Goal: Complete application form: Complete application form

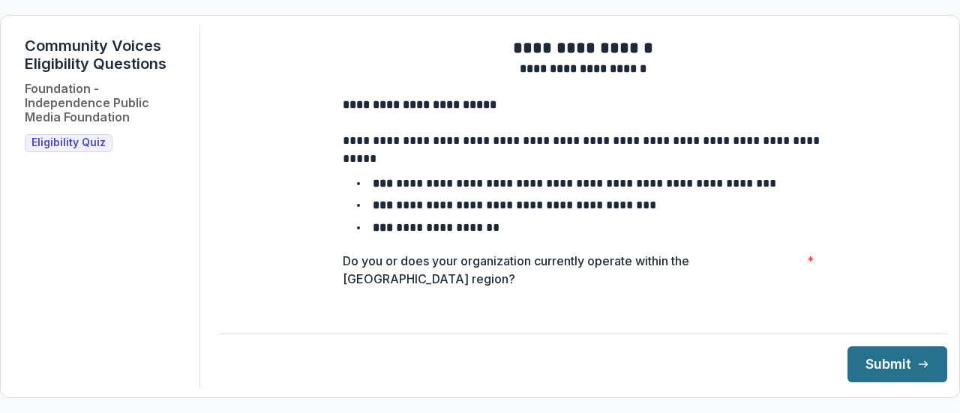
click at [861, 366] on button "Submit" at bounding box center [898, 365] width 100 height 36
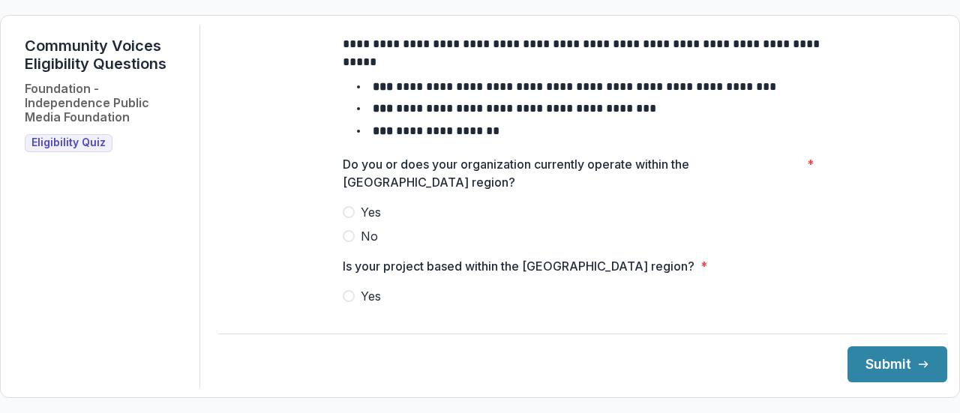
scroll to position [102, 0]
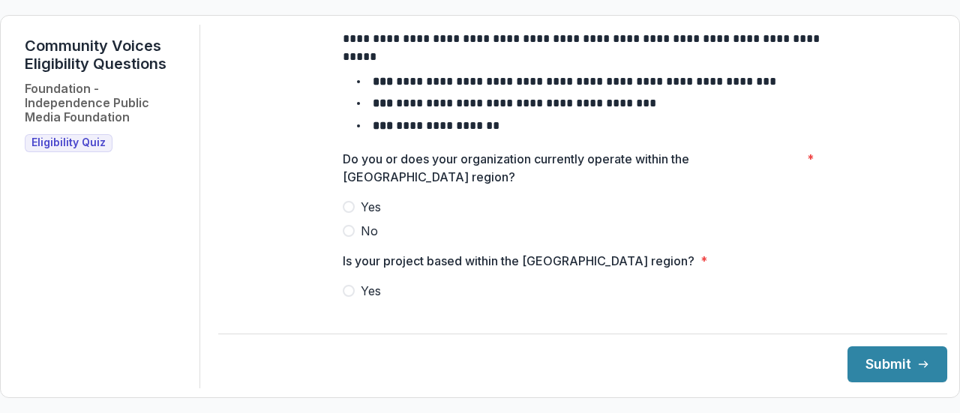
click at [347, 213] on span at bounding box center [349, 207] width 12 height 12
click at [350, 297] on span at bounding box center [349, 291] width 12 height 12
click at [882, 377] on button "Submit" at bounding box center [898, 365] width 100 height 36
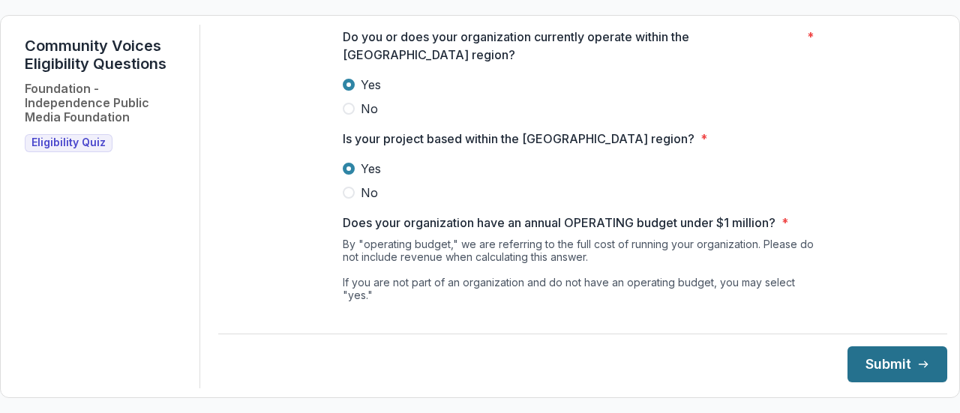
click at [882, 377] on button "Submit" at bounding box center [898, 365] width 100 height 36
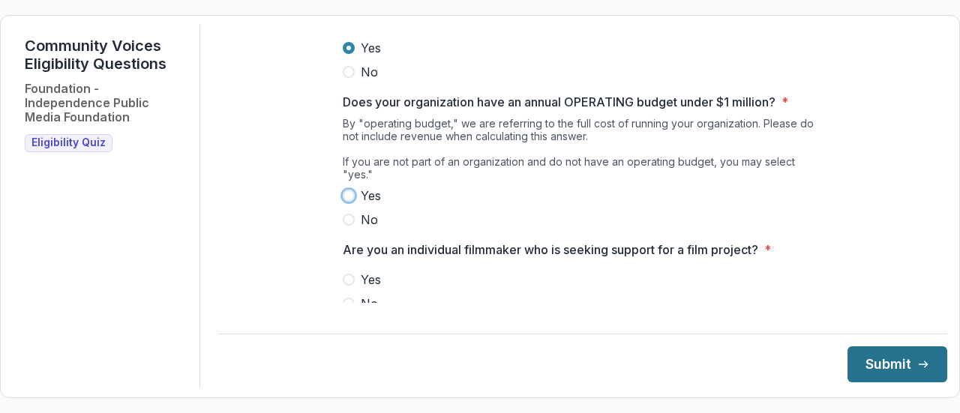
scroll to position [365, 0]
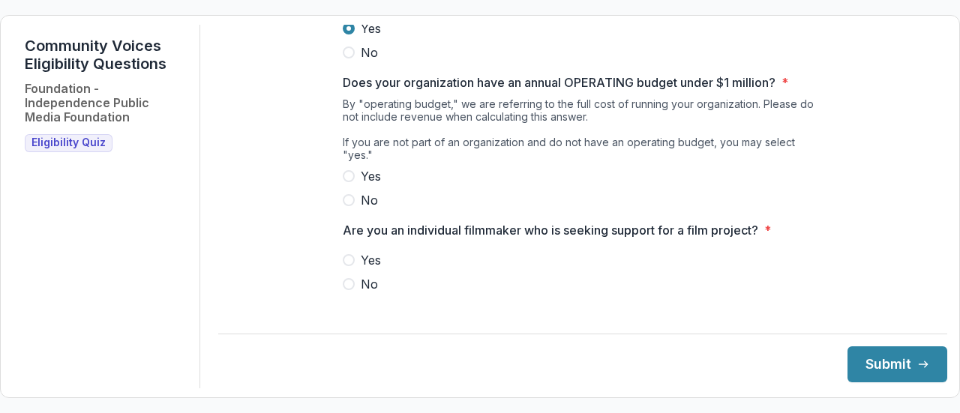
click at [345, 171] on span at bounding box center [349, 176] width 12 height 12
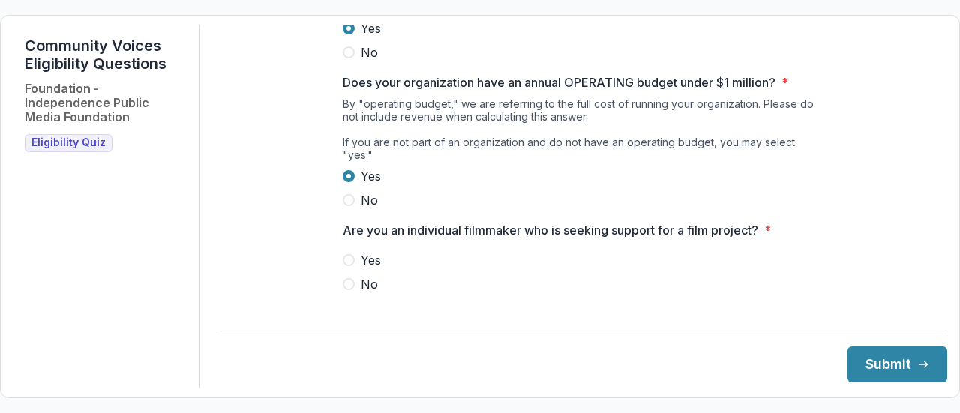
click at [347, 284] on span at bounding box center [349, 284] width 12 height 12
click at [852, 356] on button "Submit" at bounding box center [898, 365] width 100 height 36
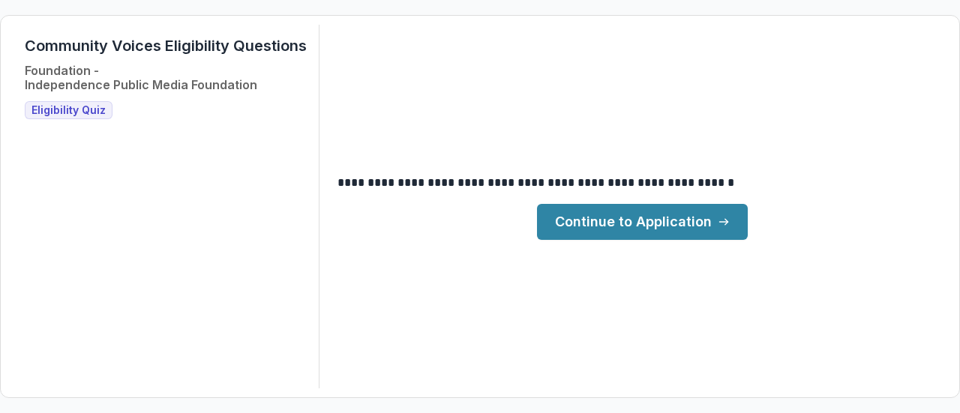
click at [692, 224] on link "Continue to Application" at bounding box center [642, 222] width 211 height 36
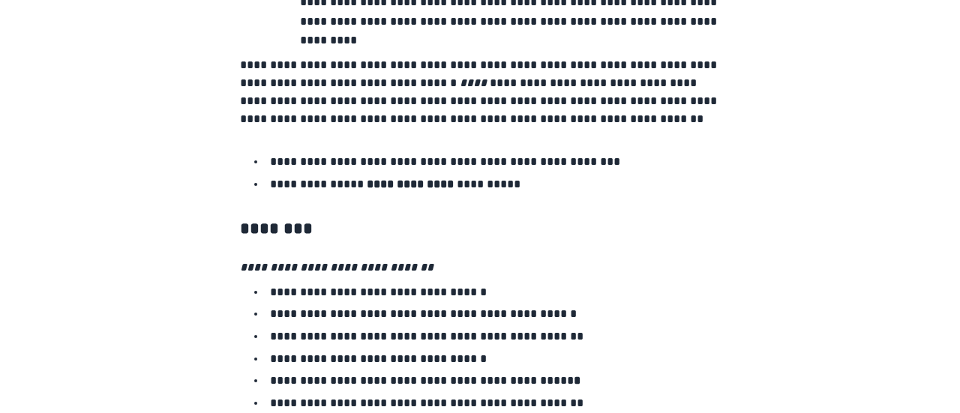
scroll to position [2702, 0]
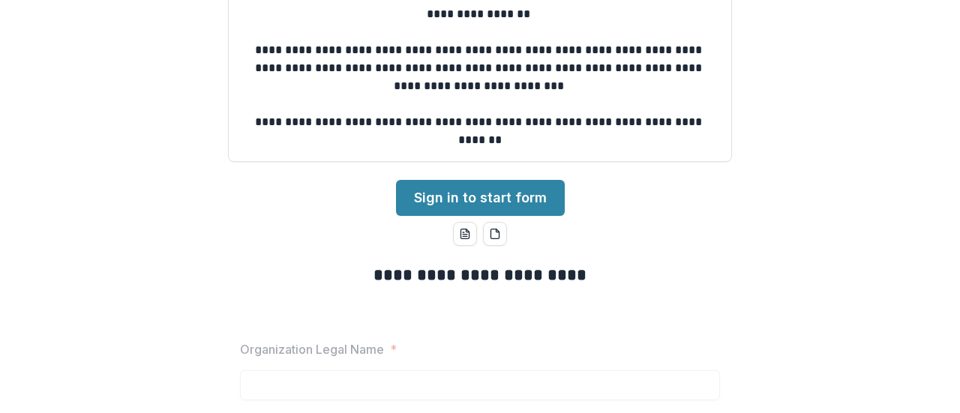
scroll to position [127, 0]
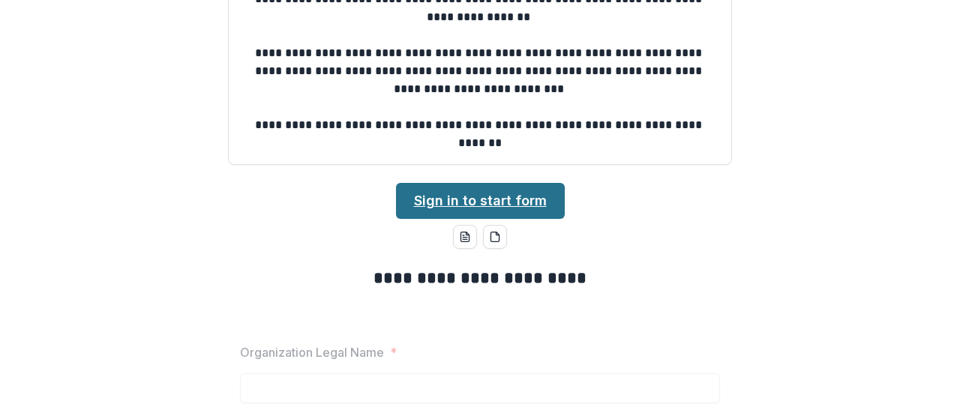
click at [522, 193] on link "Sign in to start form" at bounding box center [480, 201] width 169 height 36
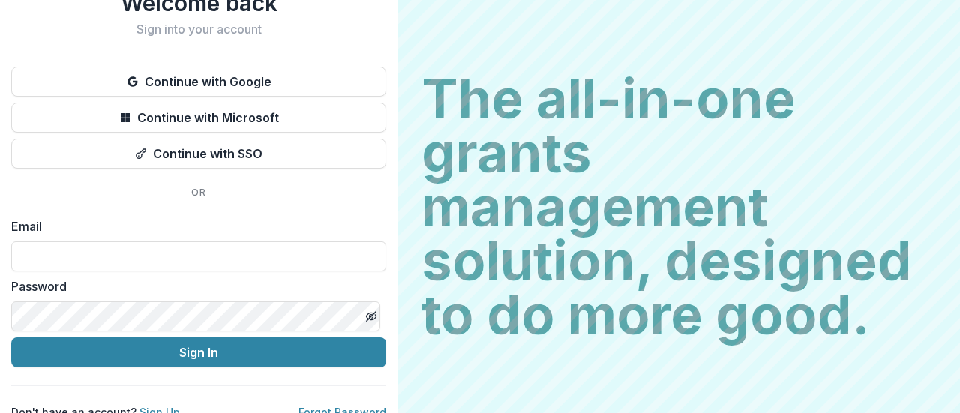
scroll to position [77, 0]
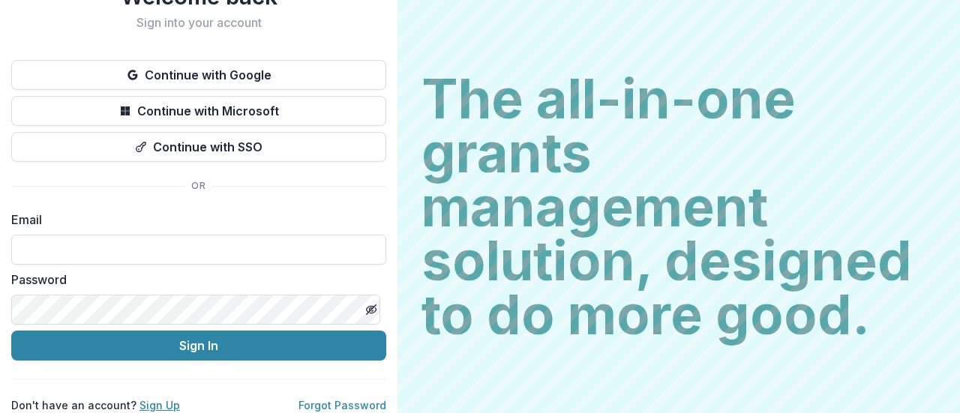
click at [159, 399] on link "Sign Up" at bounding box center [160, 405] width 41 height 13
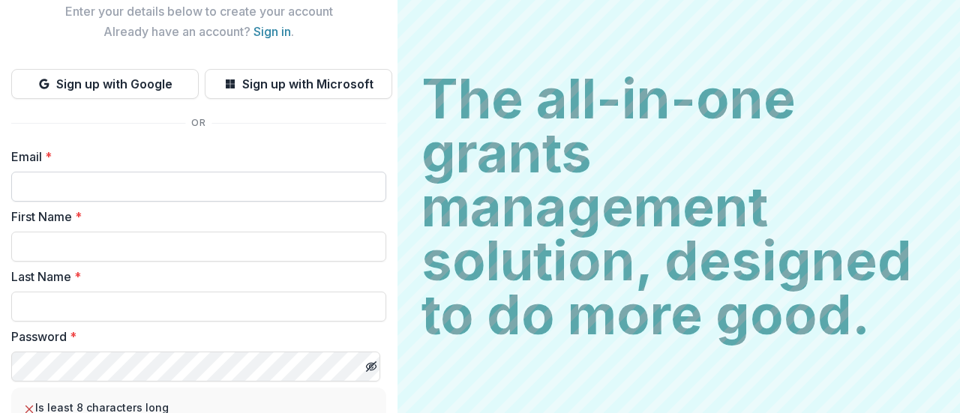
click at [50, 184] on input "Email *" at bounding box center [198, 187] width 375 height 30
type input "**********"
click at [72, 249] on input "First Name *" at bounding box center [198, 247] width 375 height 30
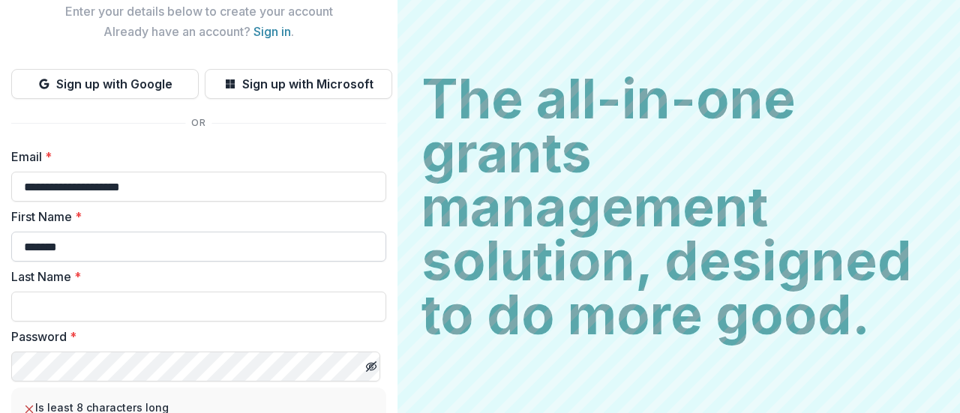
type input "*******"
type input "*****"
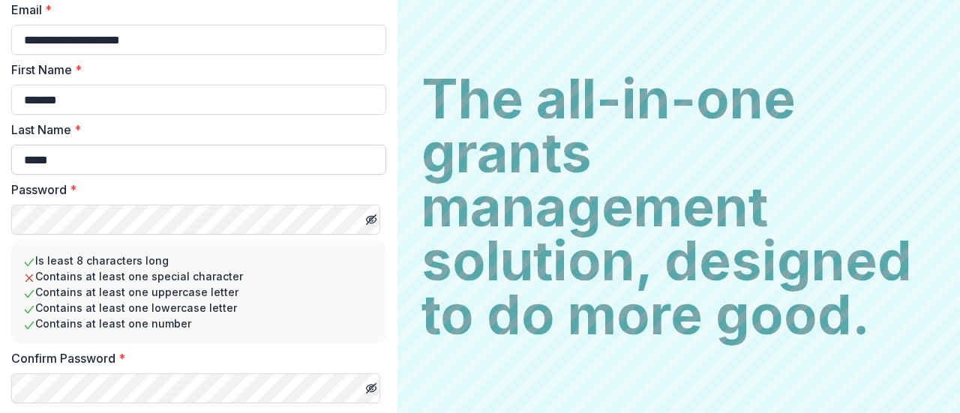
scroll to position [267, 0]
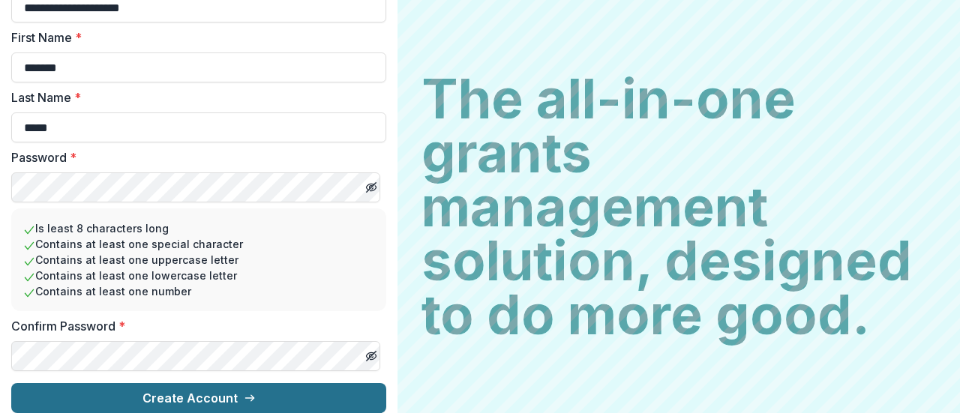
click at [216, 383] on button "Create Account" at bounding box center [198, 398] width 375 height 30
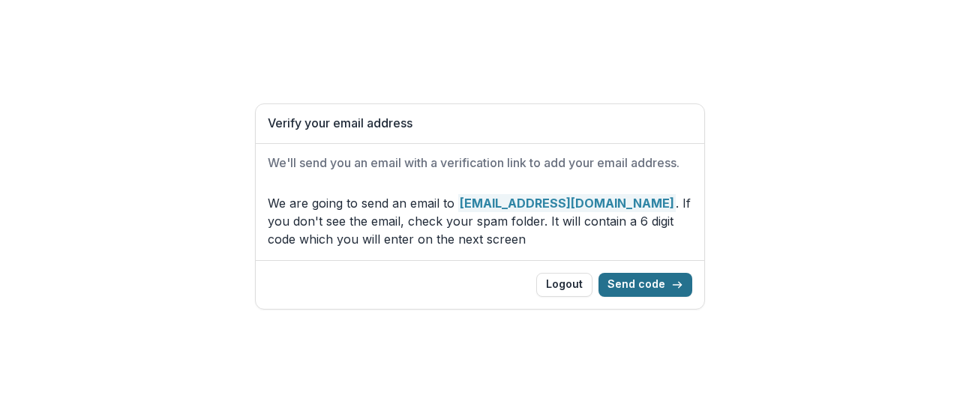
click at [665, 284] on button "Send code" at bounding box center [646, 285] width 94 height 24
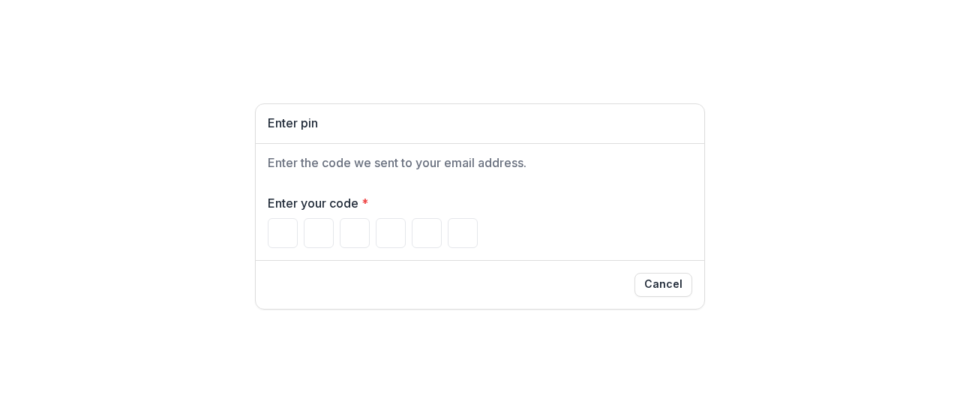
type input "*"
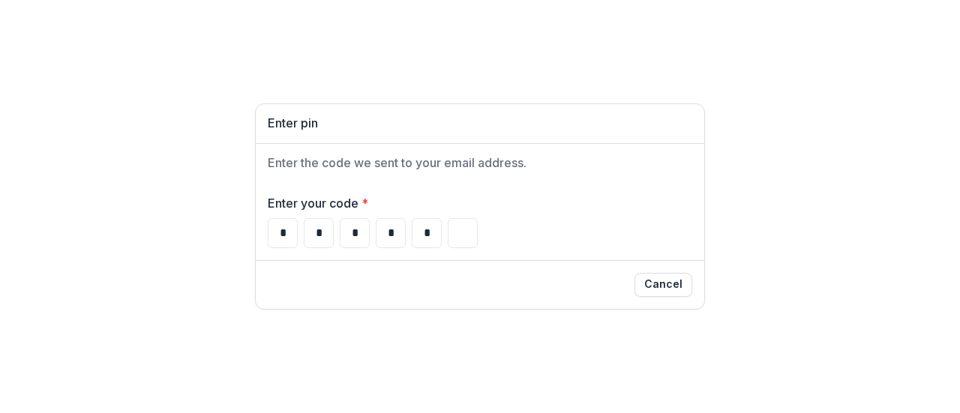
type input "*"
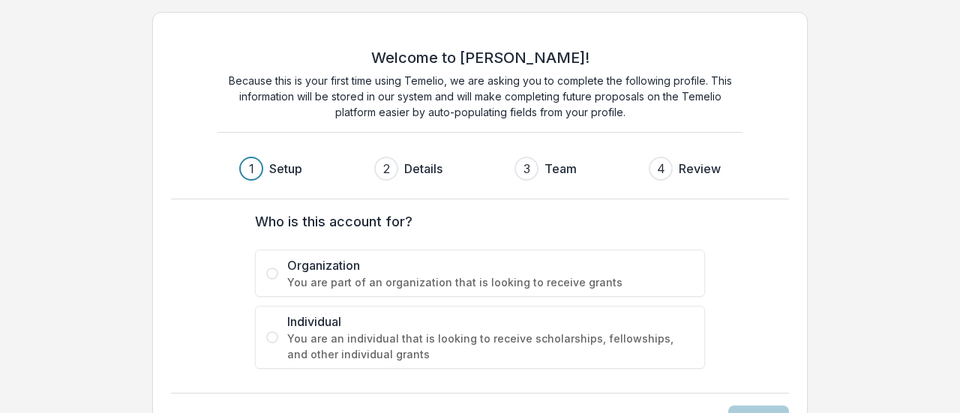
click at [274, 265] on label "Organization You are part of an organization that is looking to receive grants" at bounding box center [480, 273] width 450 height 47
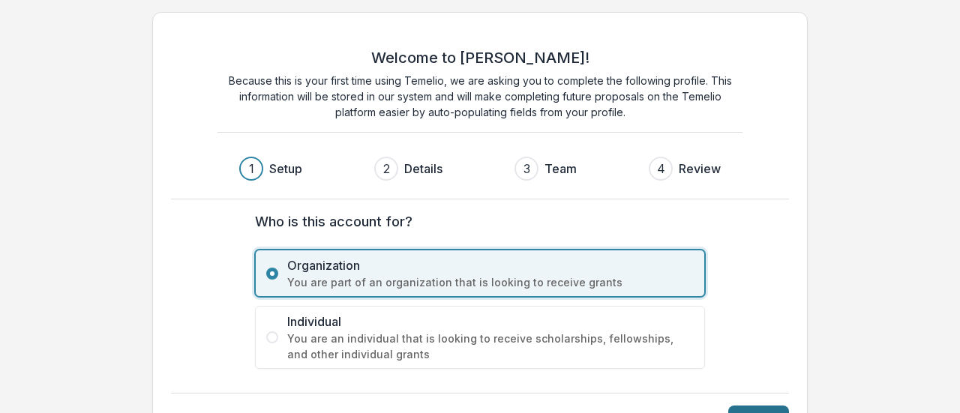
click at [749, 407] on button "Next" at bounding box center [758, 418] width 61 height 24
click at [749, 407] on div "Welcome to Temelio! Because this is your first time using Temelio, we are askin…" at bounding box center [480, 230] width 656 height 437
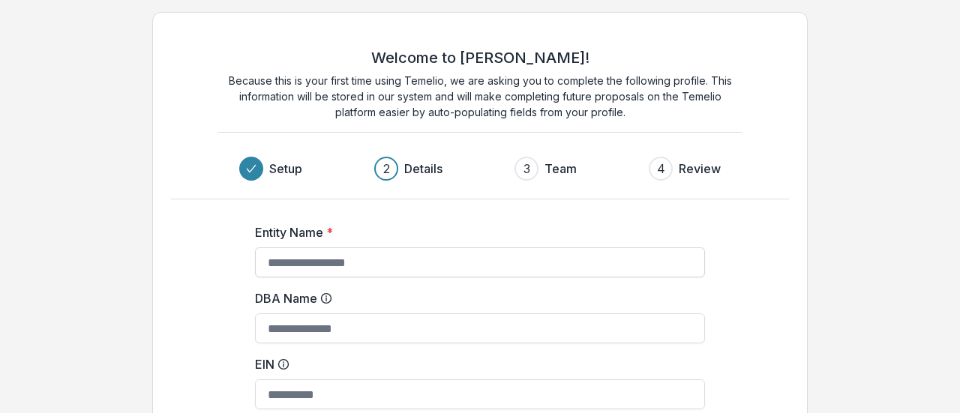
click at [532, 268] on input "Entity Name *" at bounding box center [480, 263] width 450 height 30
type input "**********"
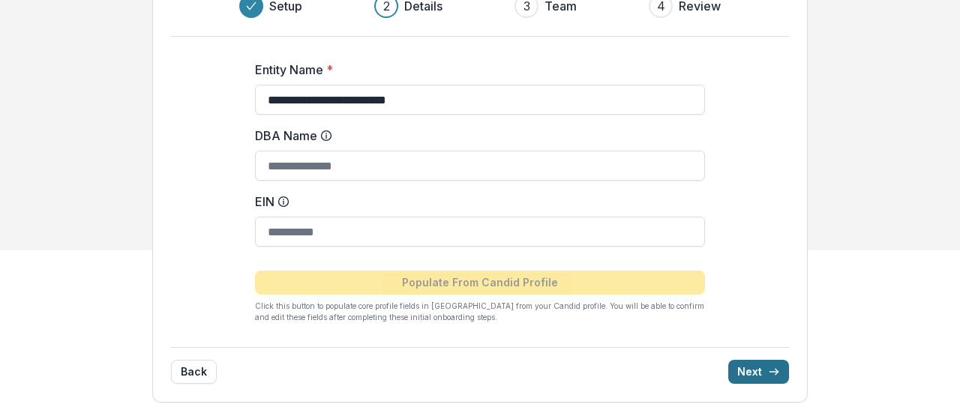
click at [749, 377] on button "Next" at bounding box center [758, 372] width 61 height 24
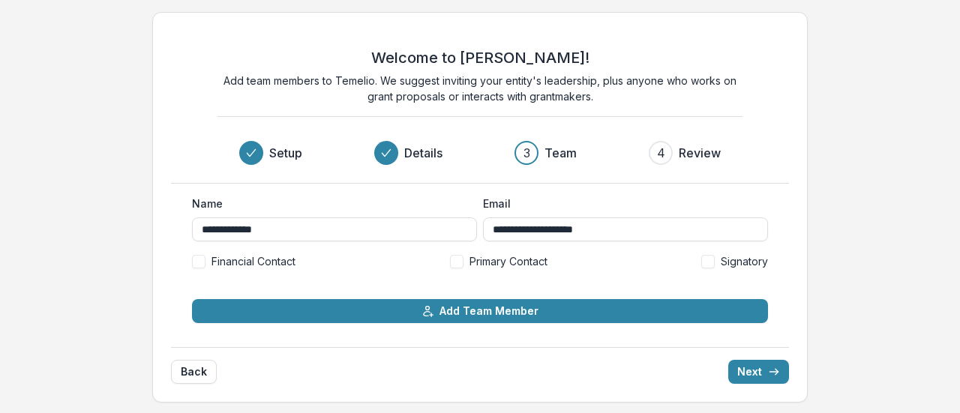
click at [463, 261] on label "Primary Contact" at bounding box center [499, 262] width 98 height 16
click at [202, 260] on span at bounding box center [199, 262] width 14 height 14
click at [700, 259] on div "Financial Contact Primary Contact Signatory" at bounding box center [480, 262] width 576 height 16
click at [710, 261] on span at bounding box center [708, 262] width 14 height 14
click at [756, 370] on button "Next" at bounding box center [758, 372] width 61 height 24
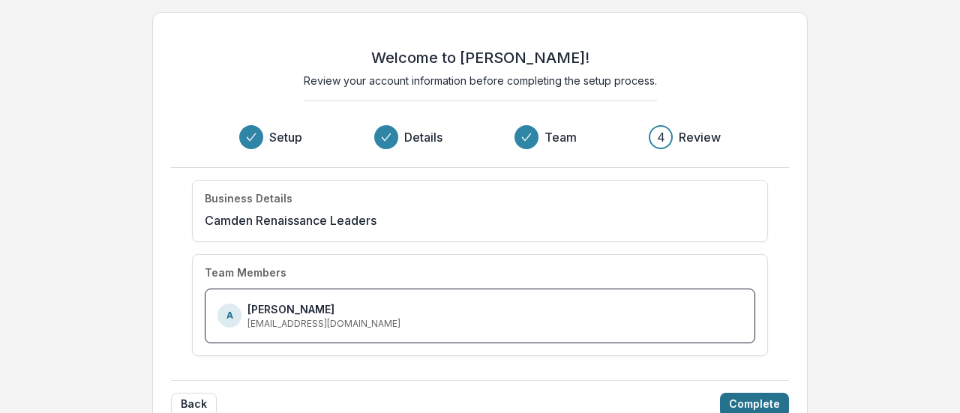
click at [758, 407] on button "Complete" at bounding box center [754, 405] width 69 height 24
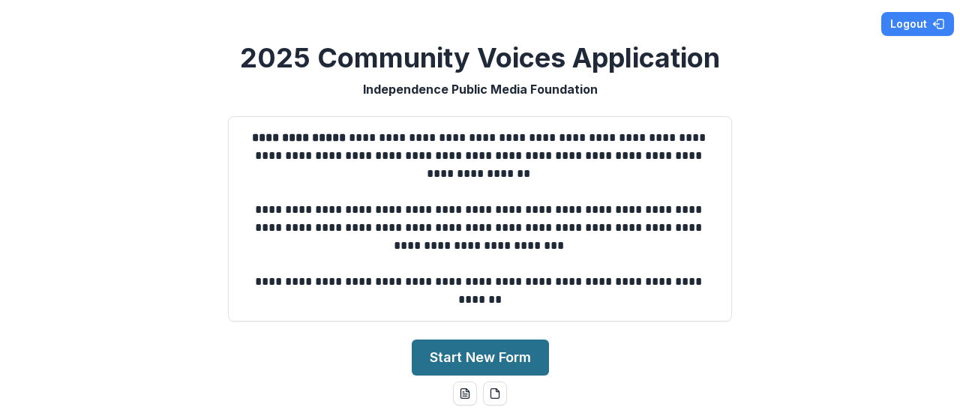
click at [461, 352] on button "Start New Form" at bounding box center [480, 358] width 137 height 36
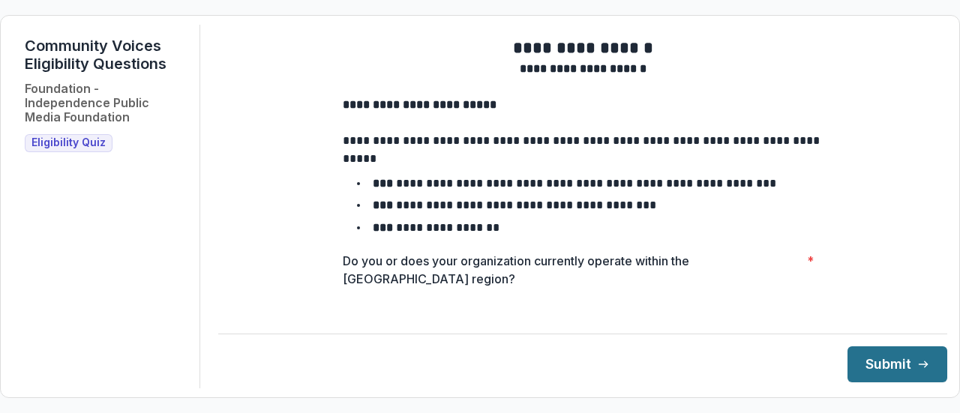
click at [872, 372] on button "Submit" at bounding box center [898, 365] width 100 height 36
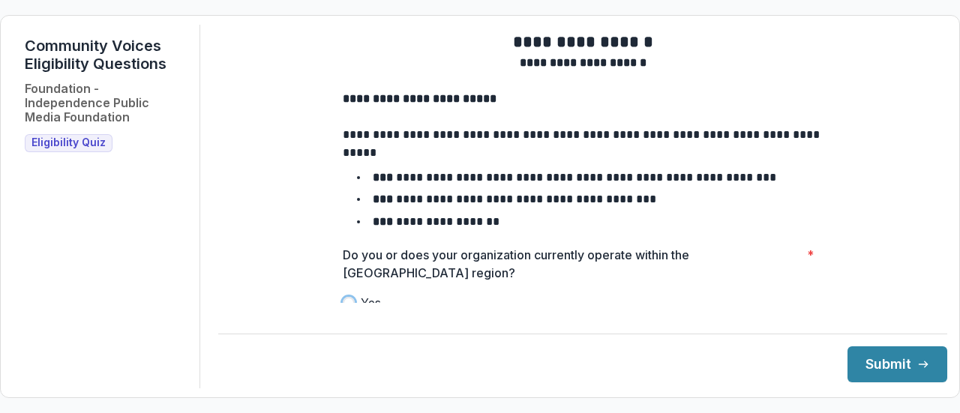
click at [350, 309] on span at bounding box center [349, 303] width 12 height 12
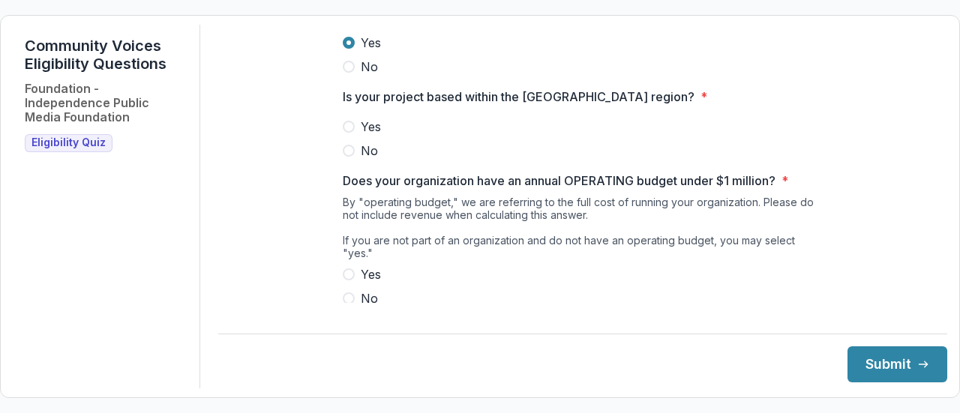
scroll to position [263, 0]
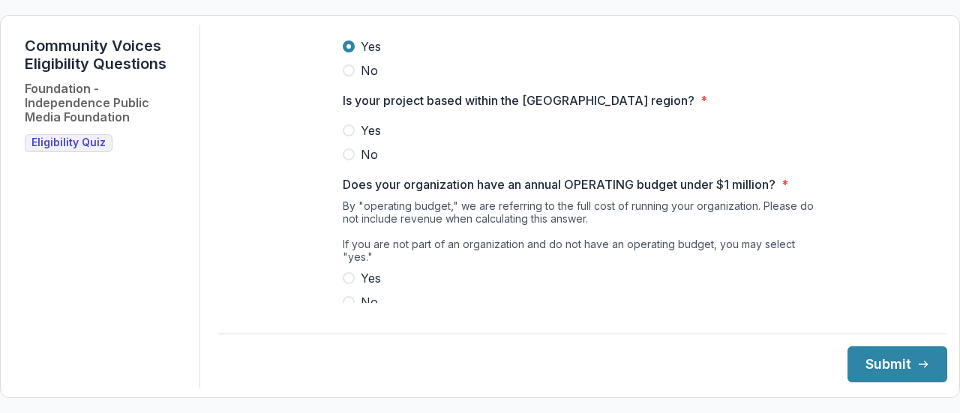
click at [348, 137] on span at bounding box center [349, 131] width 12 height 12
click at [345, 272] on span at bounding box center [349, 278] width 12 height 12
click at [857, 359] on button "Submit" at bounding box center [898, 365] width 100 height 36
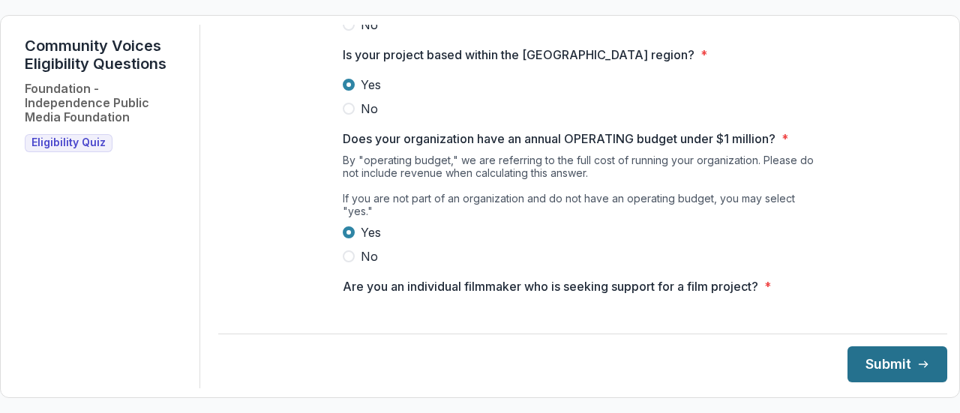
scroll to position [365, 0]
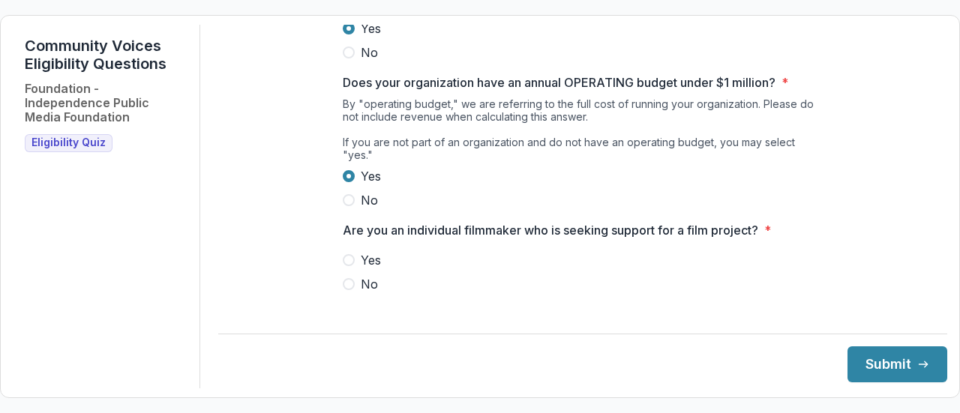
click at [350, 252] on label "Yes" at bounding box center [583, 260] width 480 height 18
click at [345, 289] on label "No" at bounding box center [583, 284] width 480 height 18
click at [896, 365] on button "Submit" at bounding box center [898, 365] width 100 height 36
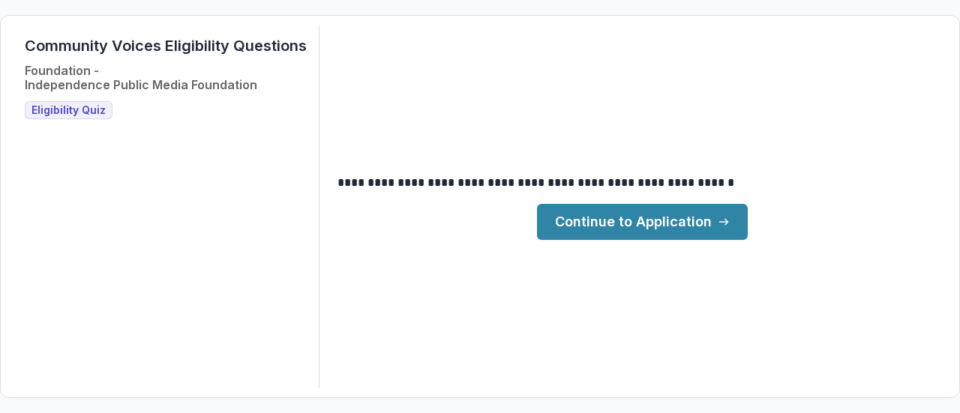
click at [663, 214] on link "Continue to Application" at bounding box center [642, 222] width 211 height 36
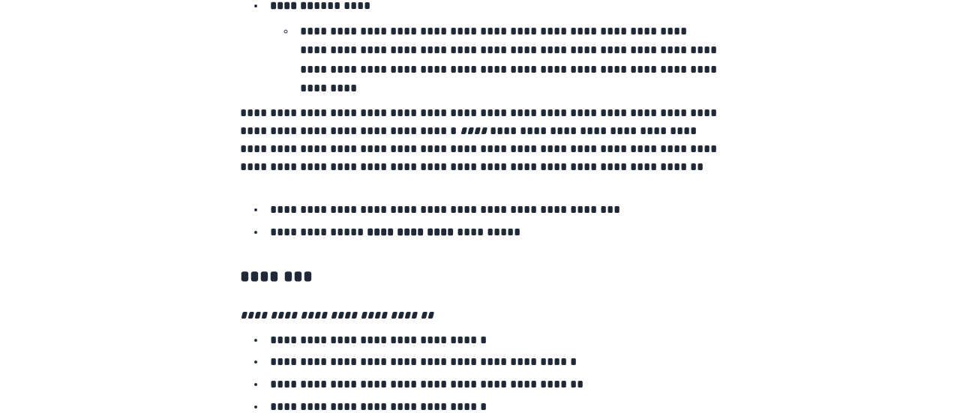
scroll to position [2842, 0]
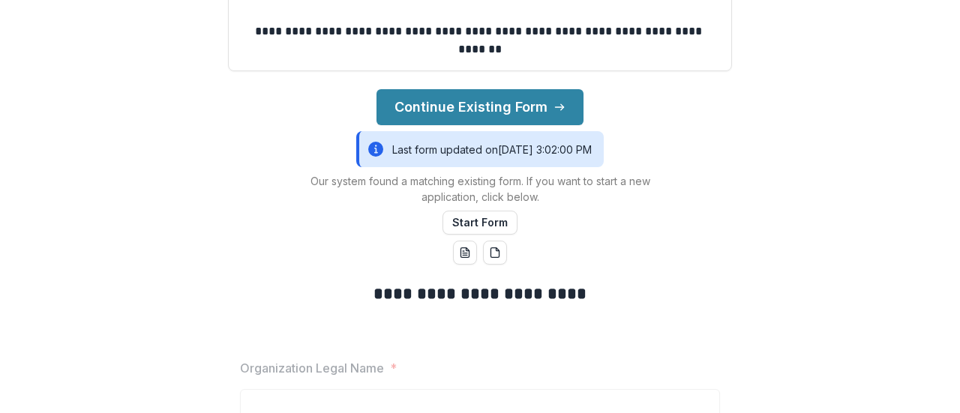
scroll to position [256, 0]
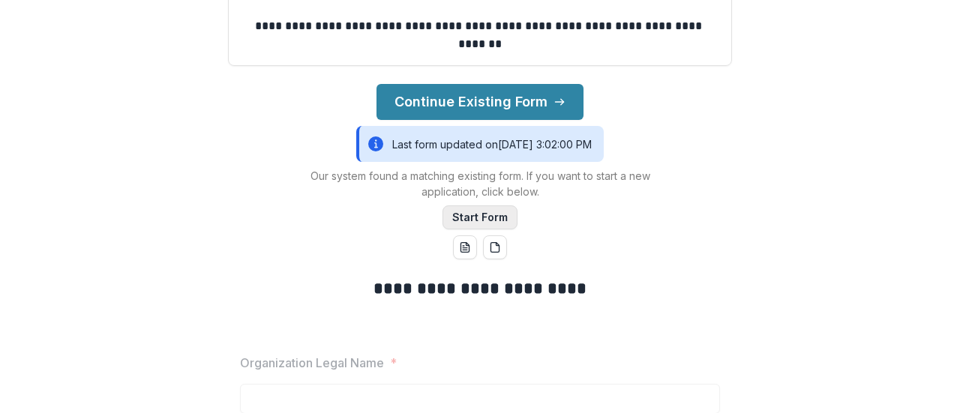
click at [467, 217] on button "Start Form" at bounding box center [480, 218] width 75 height 24
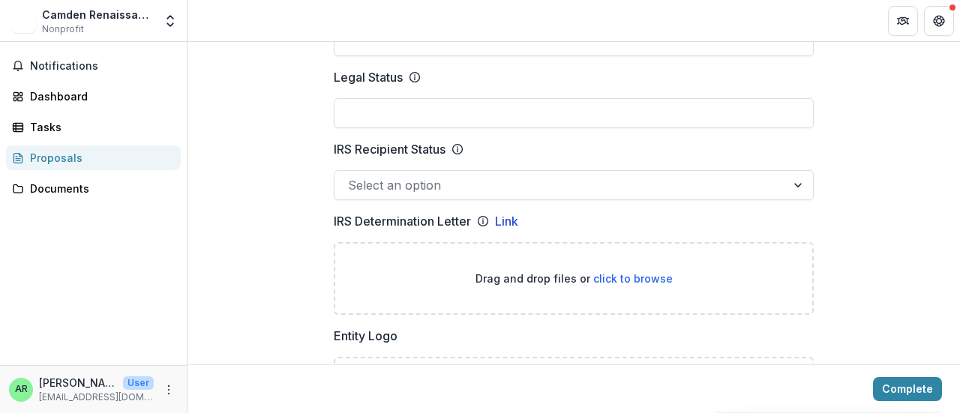
scroll to position [777, 0]
click at [361, 196] on div "Select an option" at bounding box center [574, 185] width 480 height 30
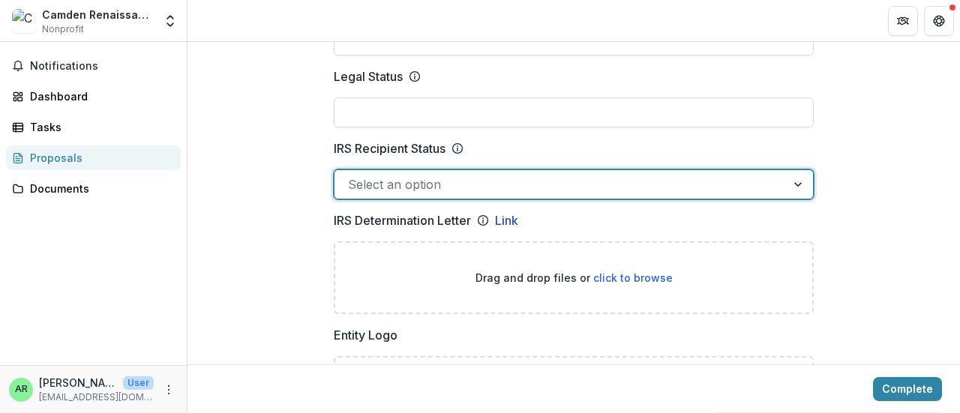
click at [361, 196] on div "Select an option" at bounding box center [574, 185] width 480 height 30
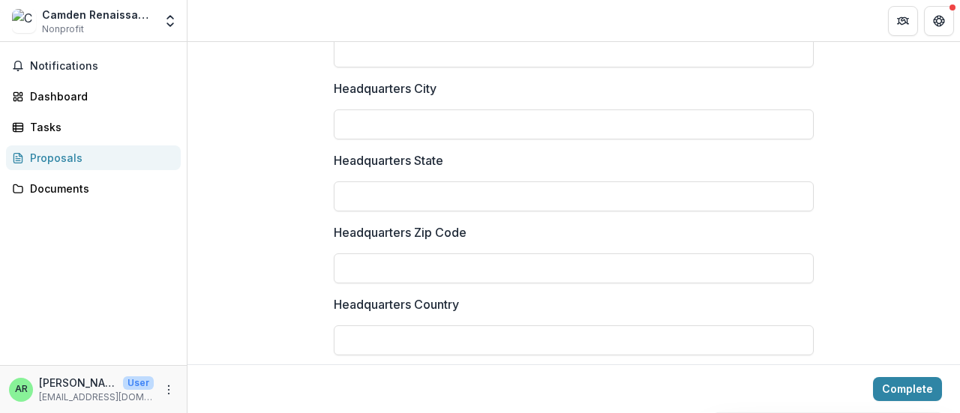
scroll to position [1293, 0]
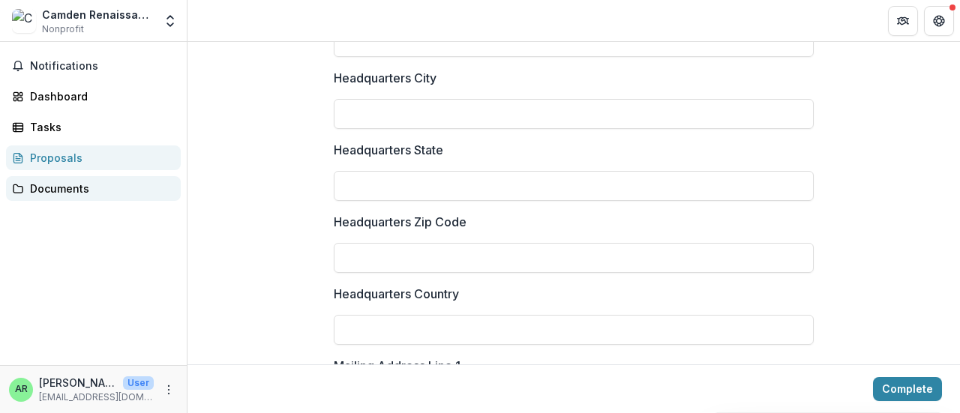
click at [56, 191] on div "Documents" at bounding box center [99, 189] width 139 height 16
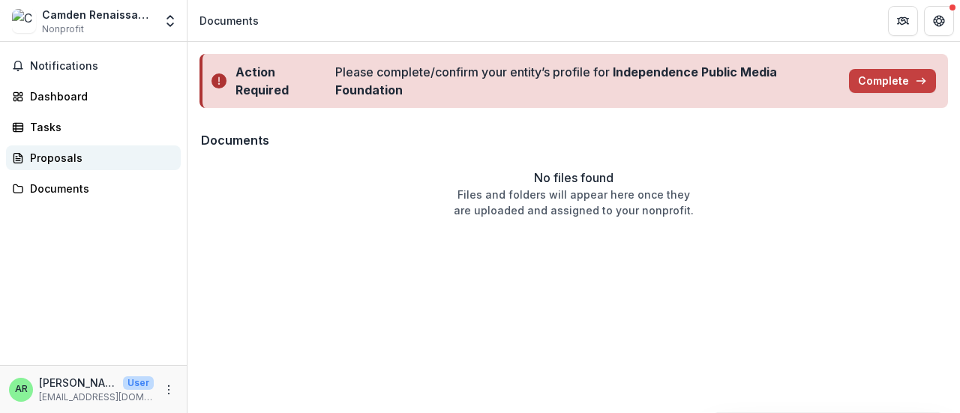
click at [43, 160] on div "Proposals" at bounding box center [99, 158] width 139 height 16
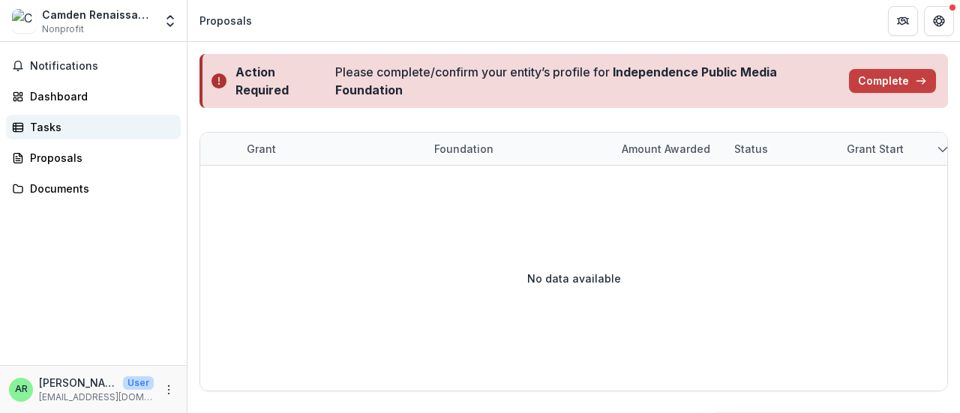
click at [42, 129] on div "Tasks" at bounding box center [99, 127] width 139 height 16
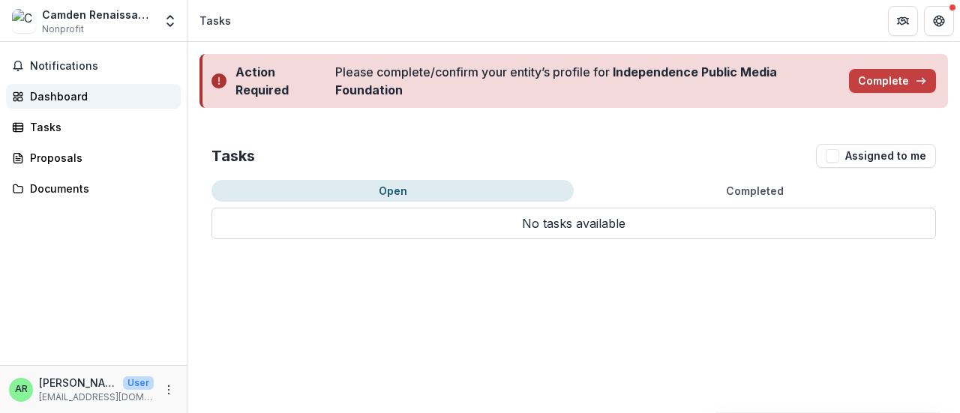
click at [66, 98] on div "Dashboard" at bounding box center [99, 97] width 139 height 16
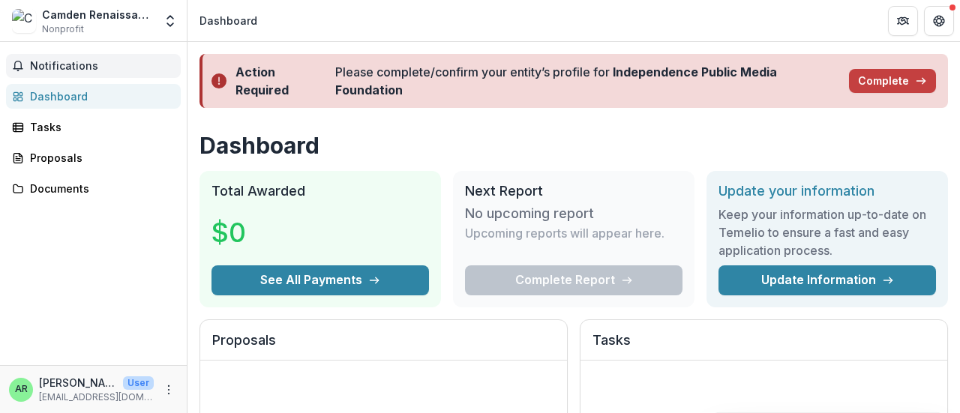
click at [57, 70] on span "Notifications" at bounding box center [102, 66] width 145 height 13
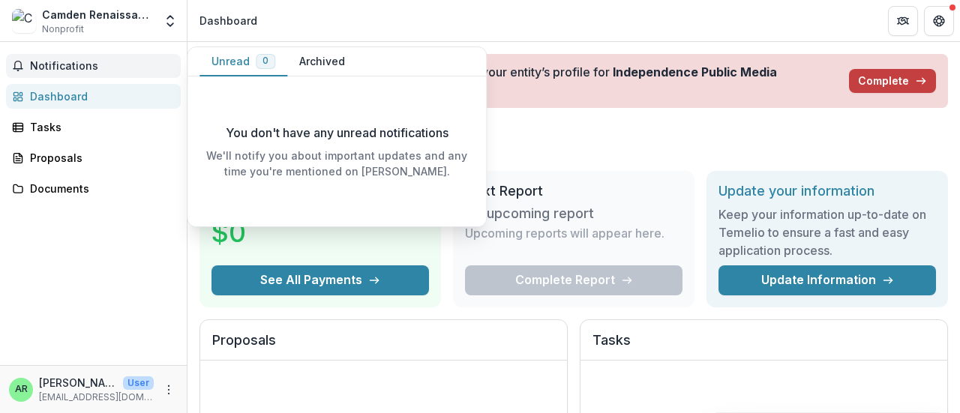
click at [56, 108] on link "Dashboard" at bounding box center [93, 96] width 175 height 25
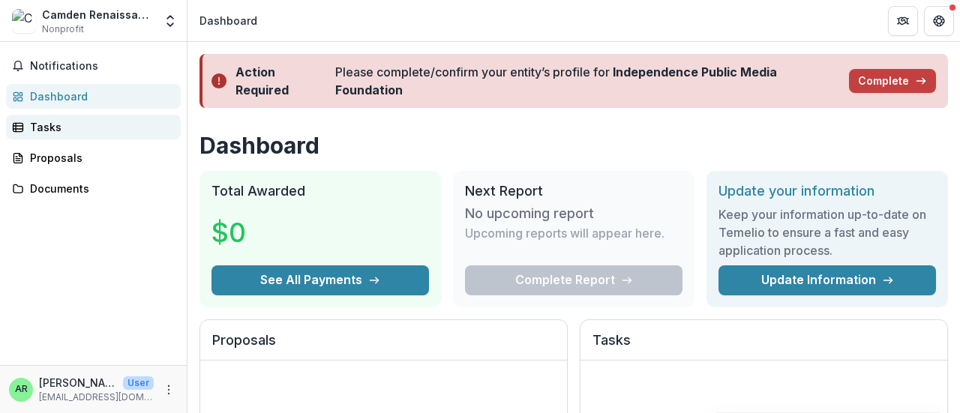
click at [53, 134] on div "Tasks" at bounding box center [99, 127] width 139 height 16
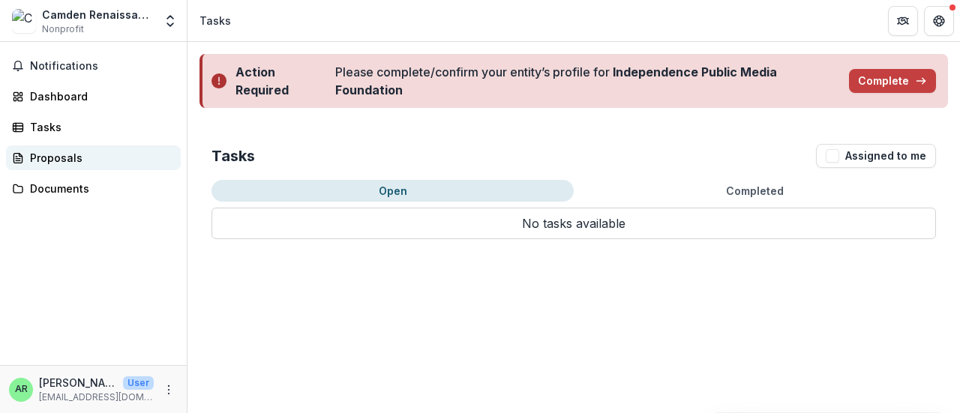
click at [57, 161] on div "Proposals" at bounding box center [99, 158] width 139 height 16
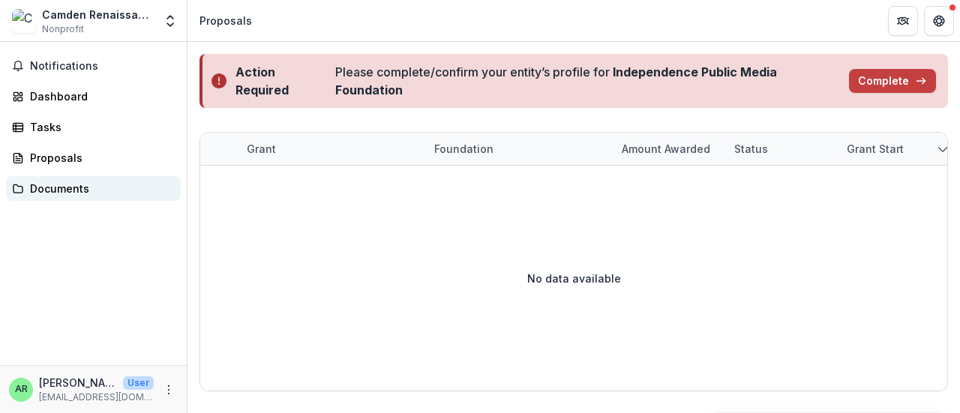
click at [55, 193] on div "Documents" at bounding box center [99, 189] width 139 height 16
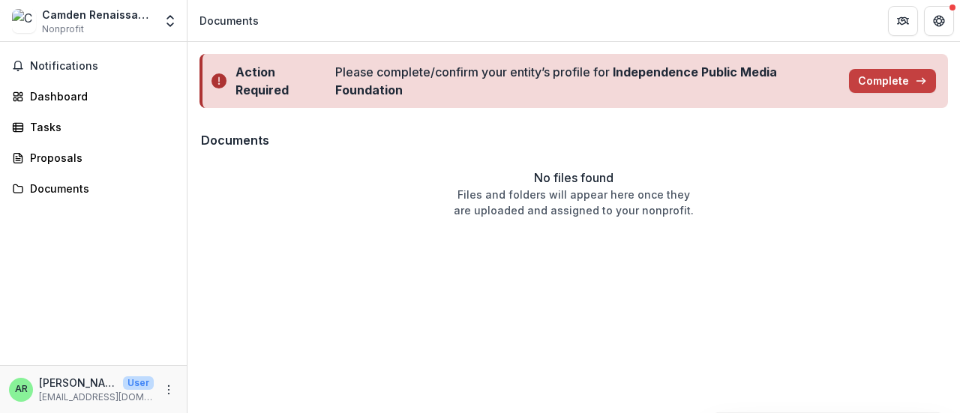
click at [62, 23] on span "Nonprofit" at bounding box center [63, 30] width 42 height 14
click at [61, 156] on div "Proposals" at bounding box center [99, 158] width 139 height 16
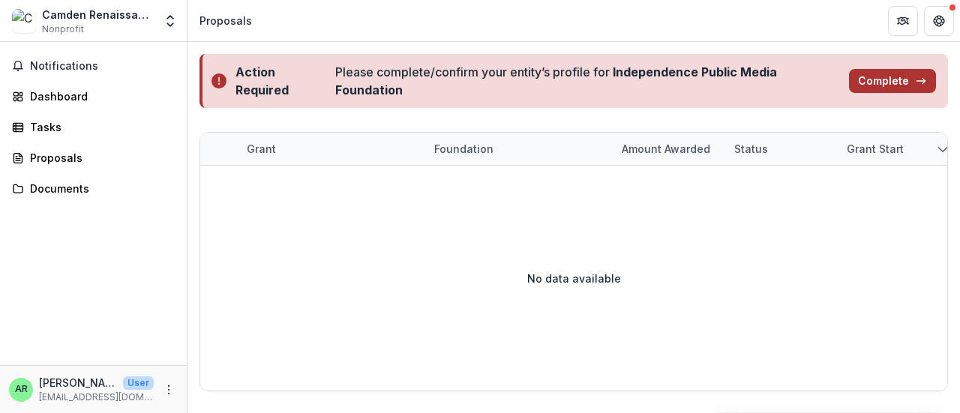
click at [876, 83] on button "Complete" at bounding box center [892, 81] width 87 height 24
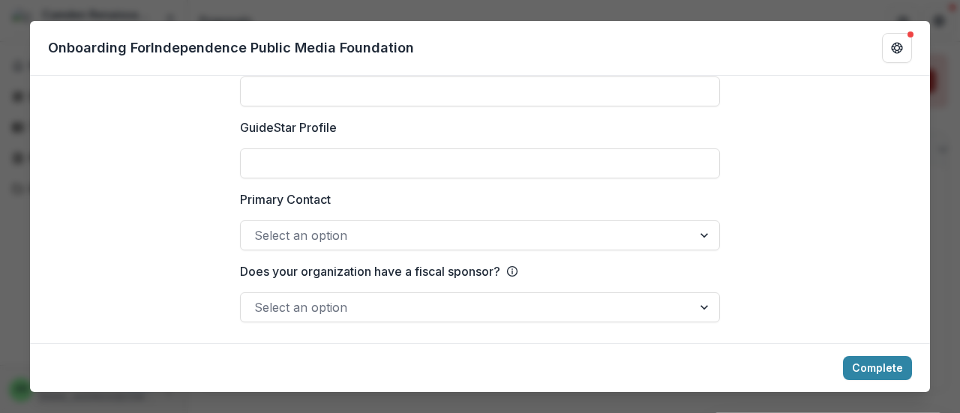
scroll to position [2242, 0]
